Goal: Ask a question

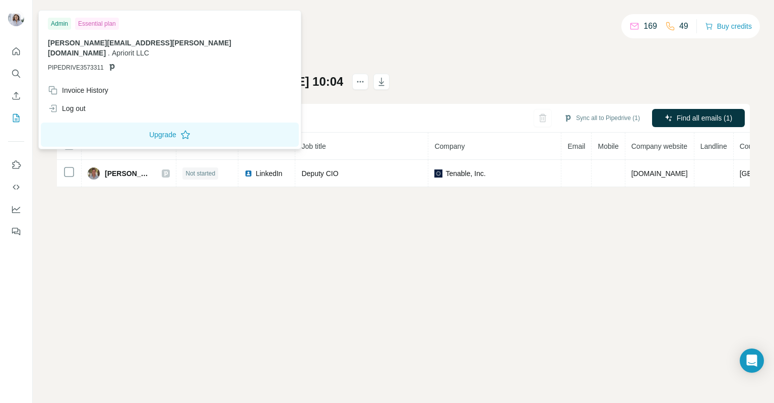
click at [12, 14] on img at bounding box center [16, 18] width 16 height 16
click at [16, 18] on img at bounding box center [16, 18] width 16 height 16
click at [15, 51] on icon "Quick start" at bounding box center [16, 51] width 10 height 10
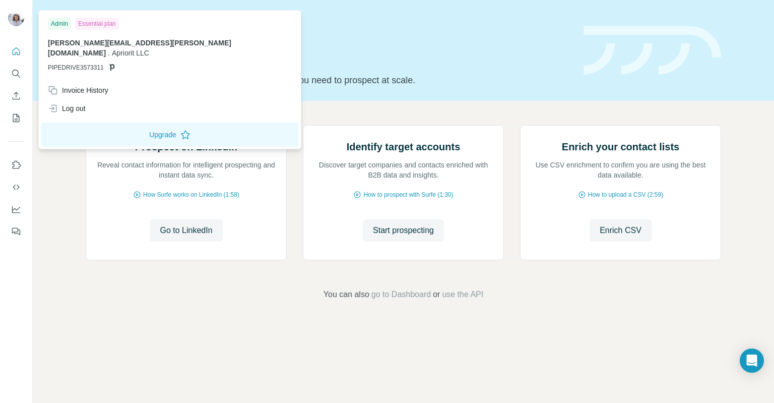
click at [17, 26] on img at bounding box center [16, 18] width 16 height 16
click at [16, 43] on button "Quick start" at bounding box center [16, 51] width 16 height 18
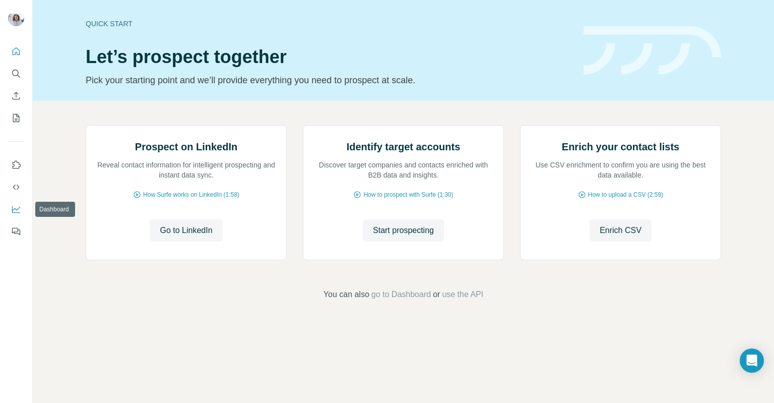
click at [18, 212] on icon "Dashboard" at bounding box center [16, 209] width 8 height 7
click at [757, 352] on div "Open Intercom Messenger" at bounding box center [752, 360] width 27 height 27
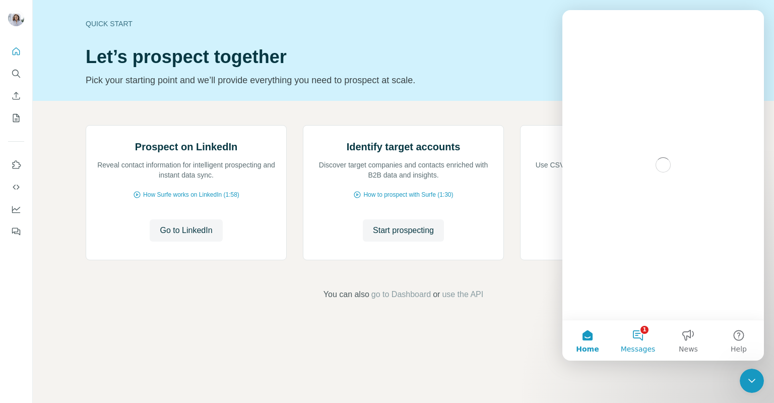
click at [648, 347] on span "Messages" at bounding box center [638, 348] width 35 height 7
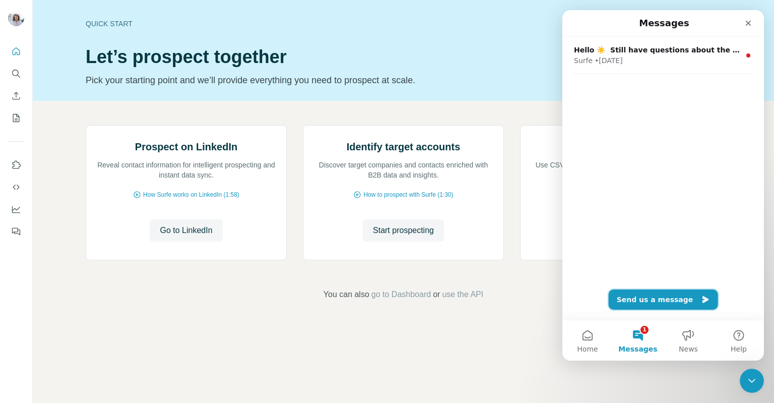
click at [658, 299] on button "Send us a message" at bounding box center [663, 299] width 109 height 20
